Goal: Check status

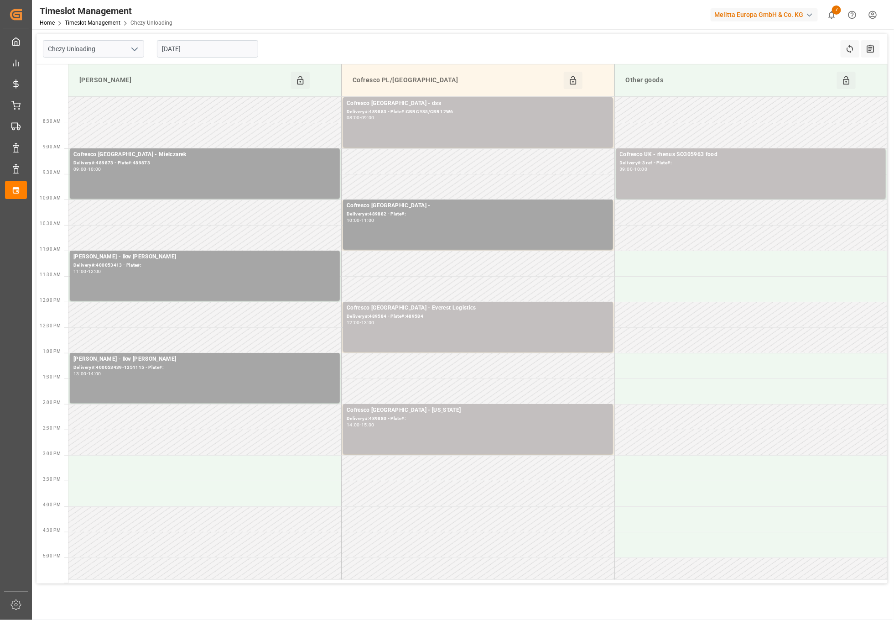
click at [212, 42] on input "[DATE]" at bounding box center [207, 48] width 101 height 17
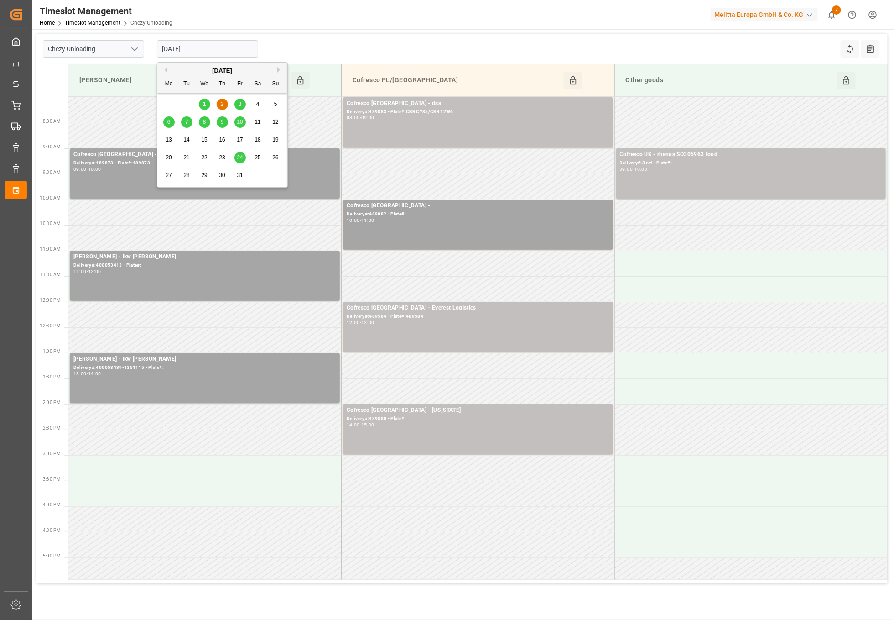
click at [241, 101] on span "3" at bounding box center [240, 104] width 3 height 6
type input "[DATE]"
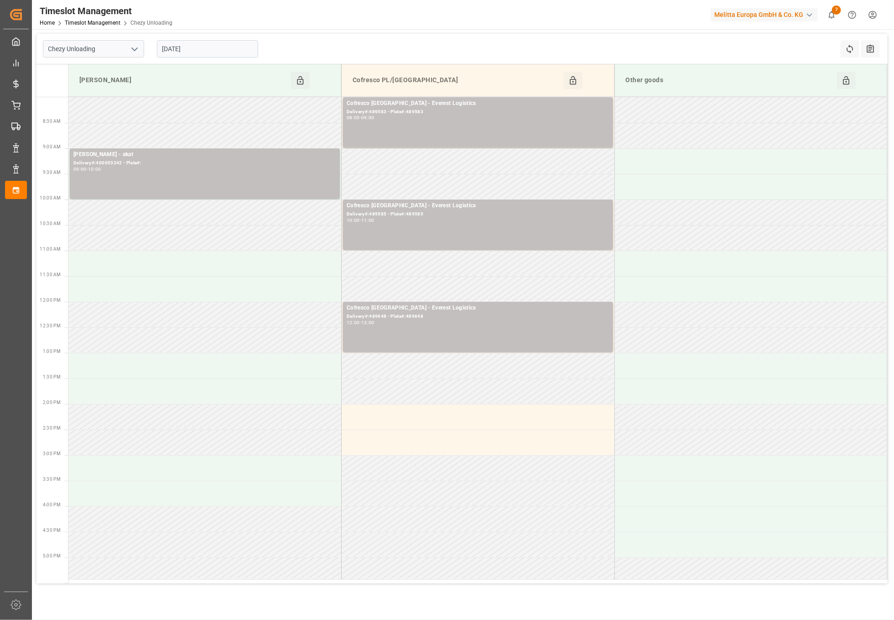
click at [137, 50] on icon "open menu" at bounding box center [134, 49] width 11 height 11
click at [114, 73] on div "Chezy Loading" at bounding box center [93, 69] width 100 height 21
type input "Chezy Loading"
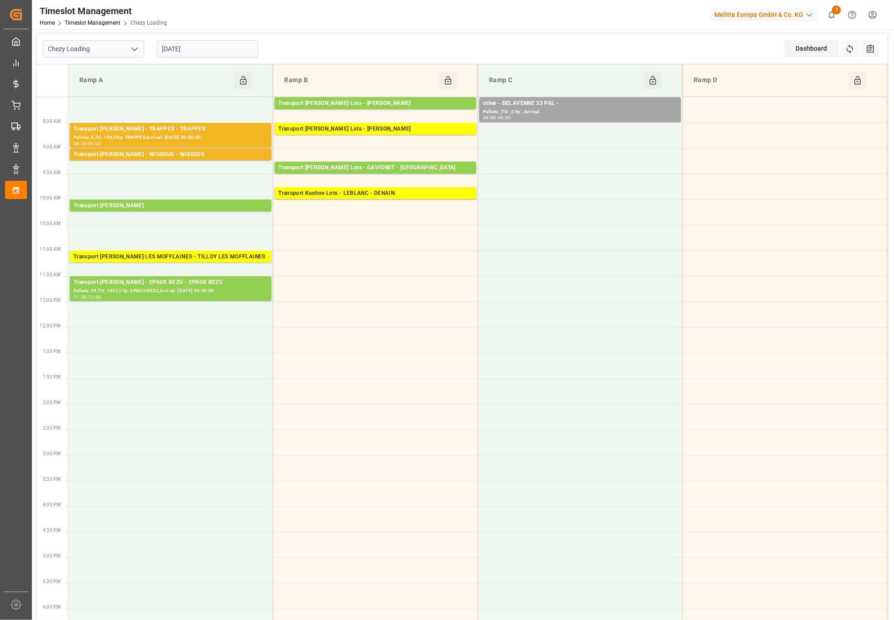
click at [198, 48] on input "[DATE]" at bounding box center [207, 48] width 101 height 17
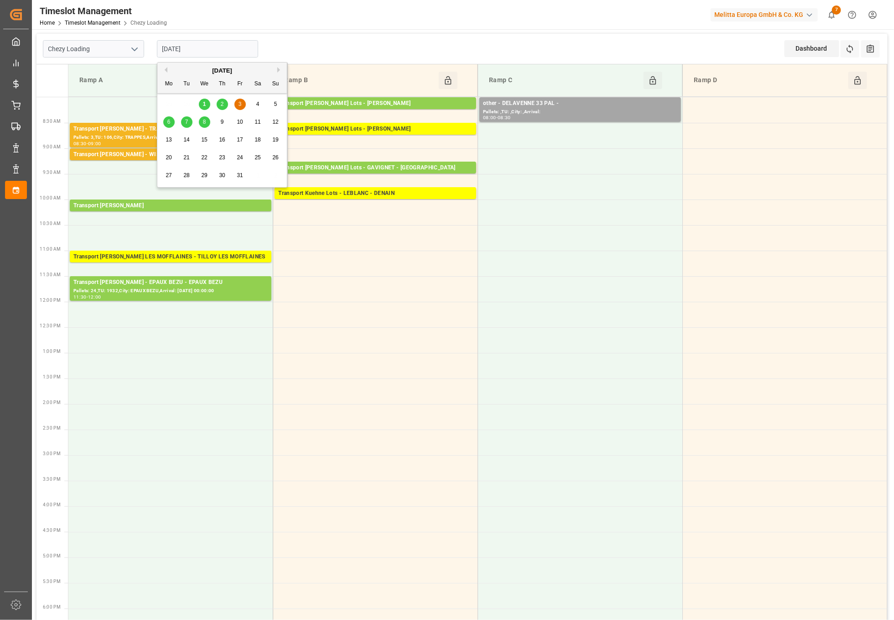
click at [221, 104] on span "2" at bounding box center [222, 104] width 3 height 6
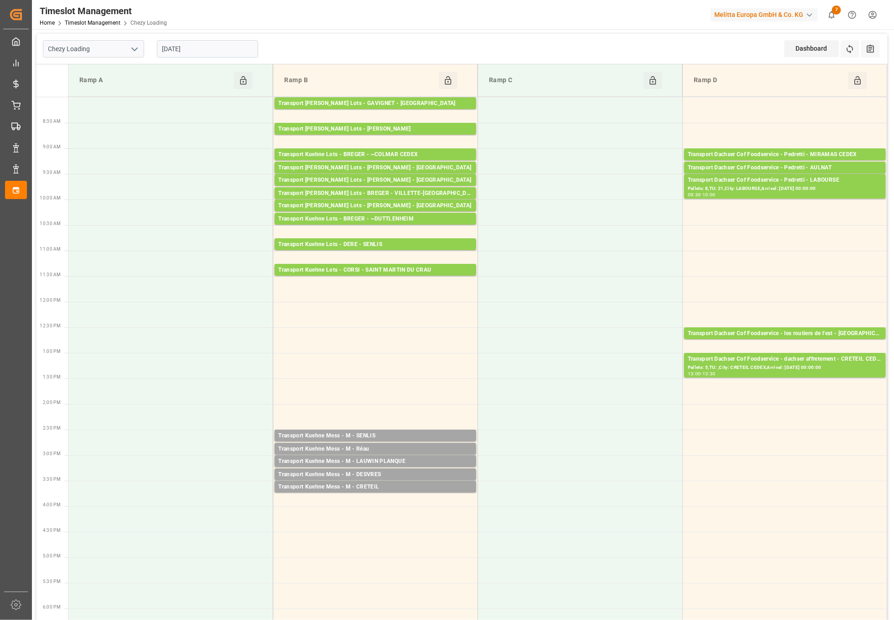
click at [226, 47] on input "[DATE]" at bounding box center [207, 48] width 101 height 17
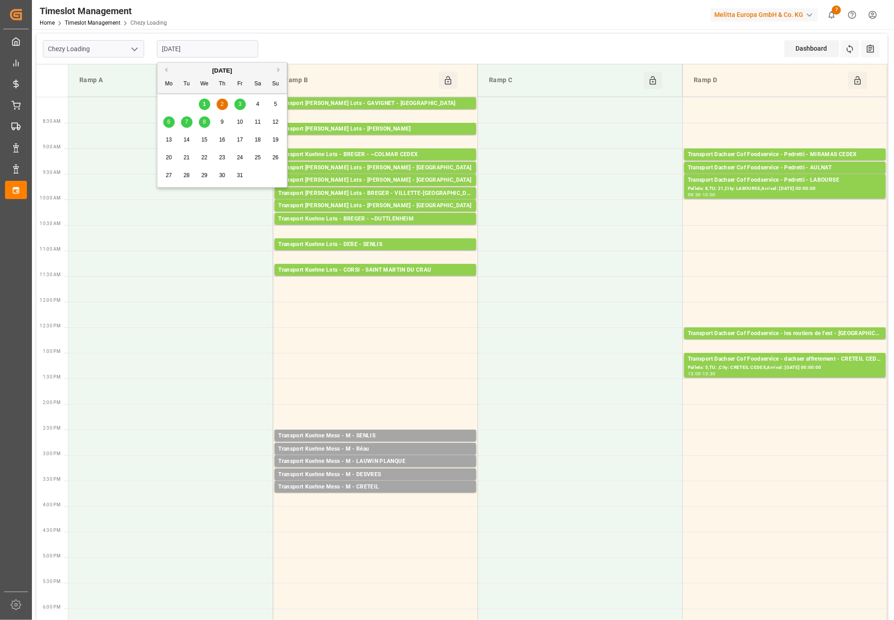
click at [202, 102] on div "1" at bounding box center [204, 104] width 11 height 11
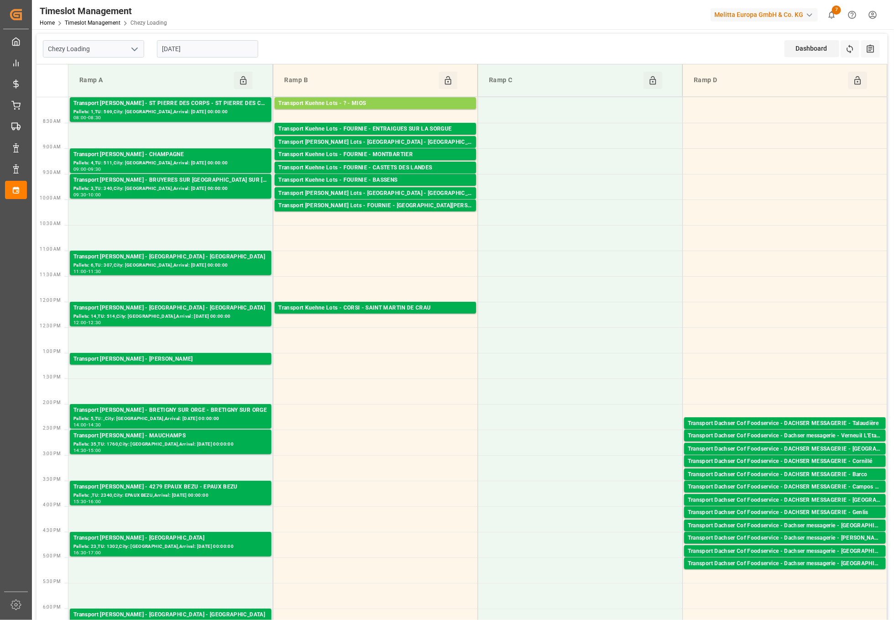
click at [240, 43] on input "[DATE]" at bounding box center [207, 48] width 101 height 17
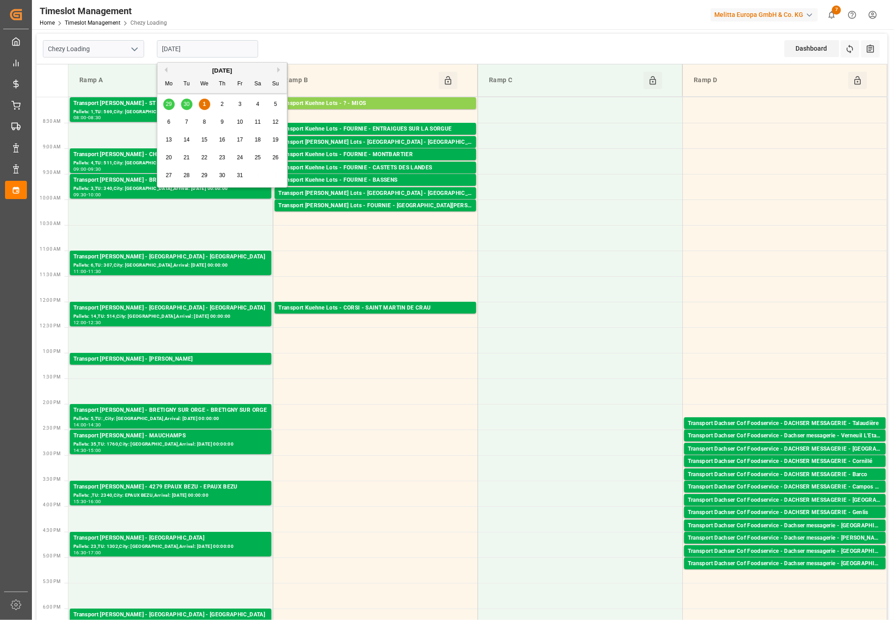
click at [220, 101] on div "2" at bounding box center [222, 104] width 11 height 11
type input "[DATE]"
